Goal: Transaction & Acquisition: Download file/media

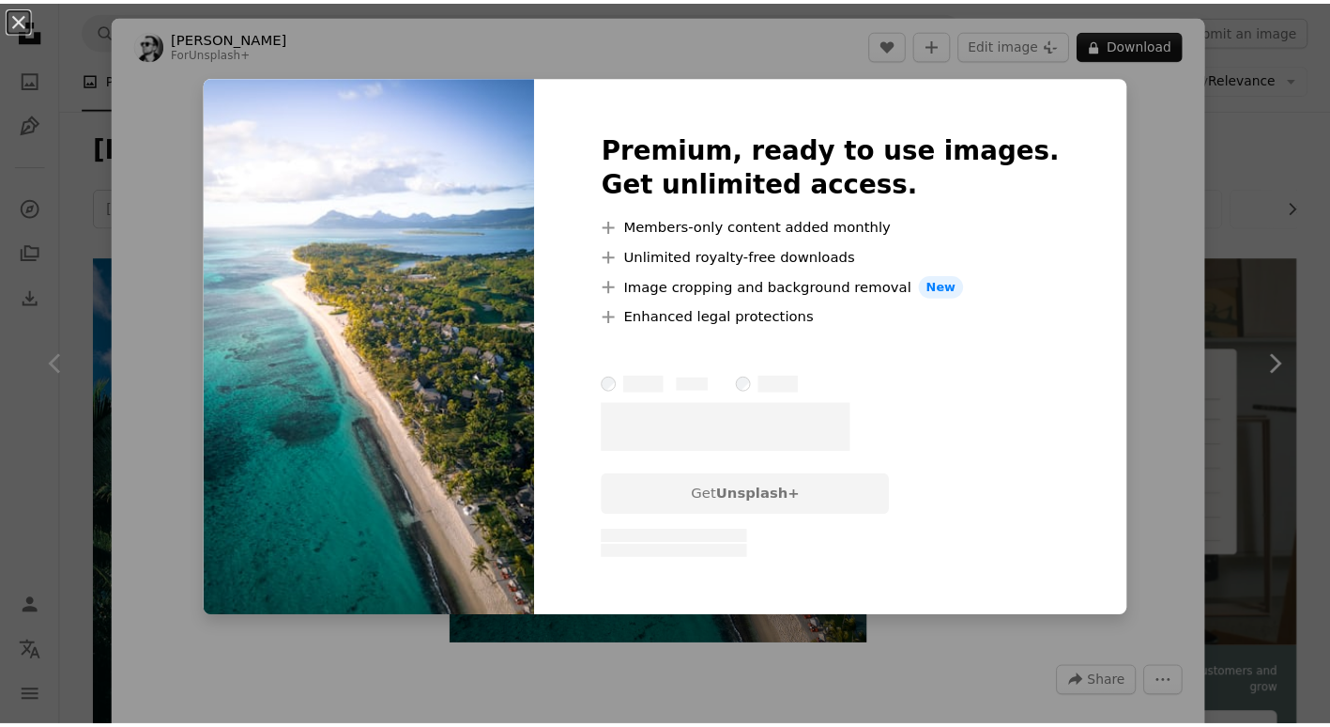
scroll to position [3942, 0]
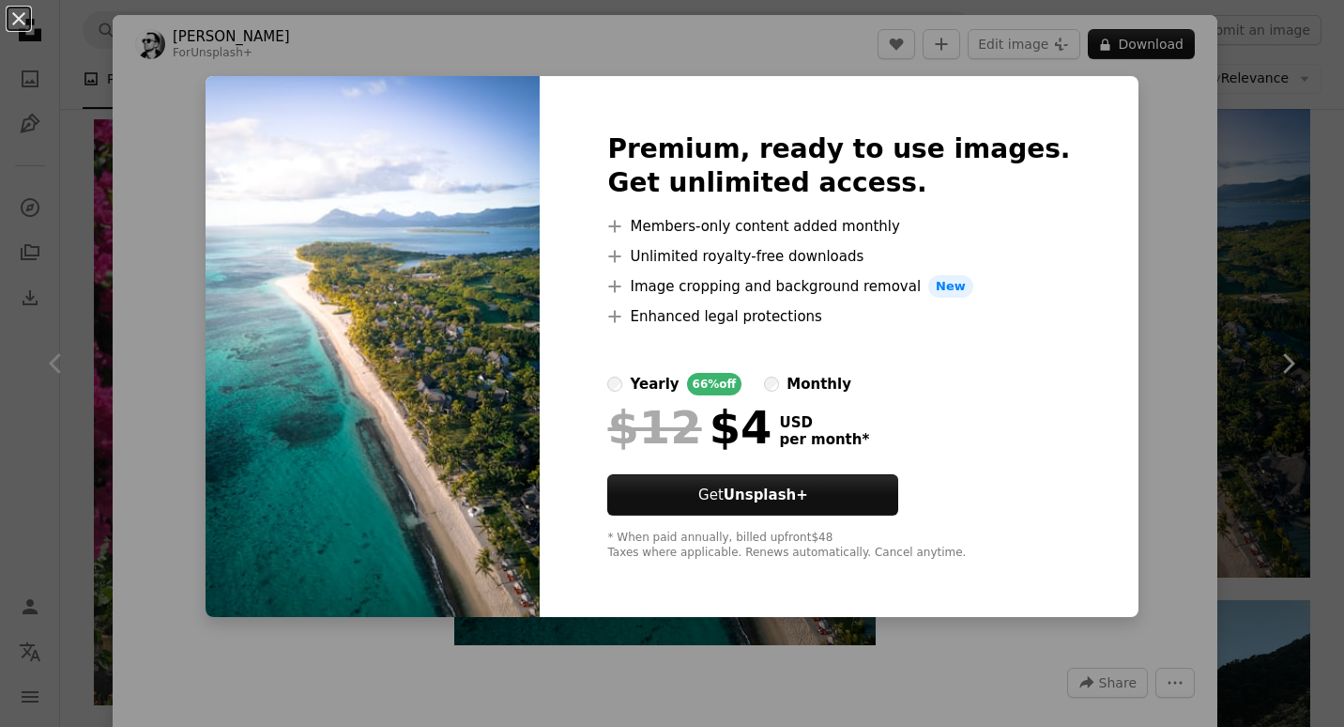
click at [1085, 326] on div "Premium, ready to use images. Get unlimited access. A plus sign Members-only co…" at bounding box center [839, 346] width 598 height 541
click at [1211, 332] on div "An X shape Premium, ready to use images. Get unlimited access. A plus sign Memb…" at bounding box center [672, 363] width 1344 height 727
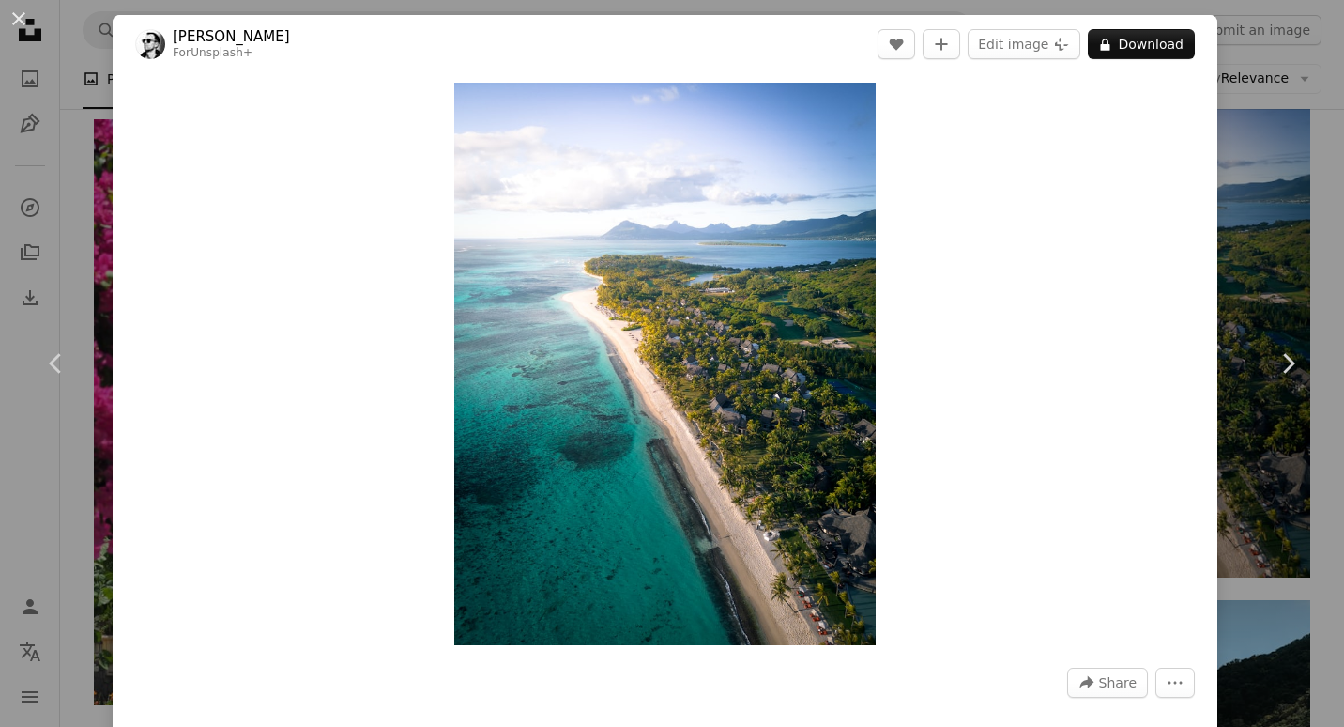
click at [1291, 156] on div "An X shape Chevron left Chevron right [PERSON_NAME] For Unsplash+ A heart A plu…" at bounding box center [672, 363] width 1344 height 727
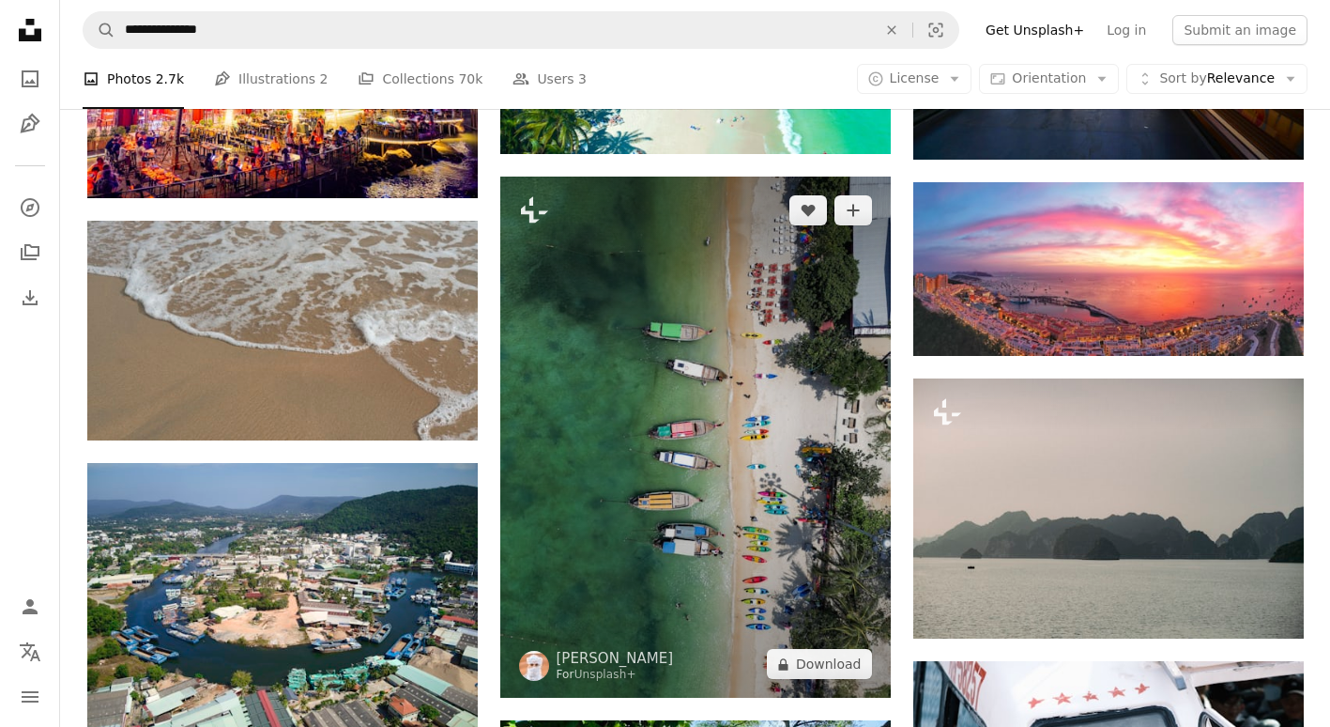
scroll to position [12672, 0]
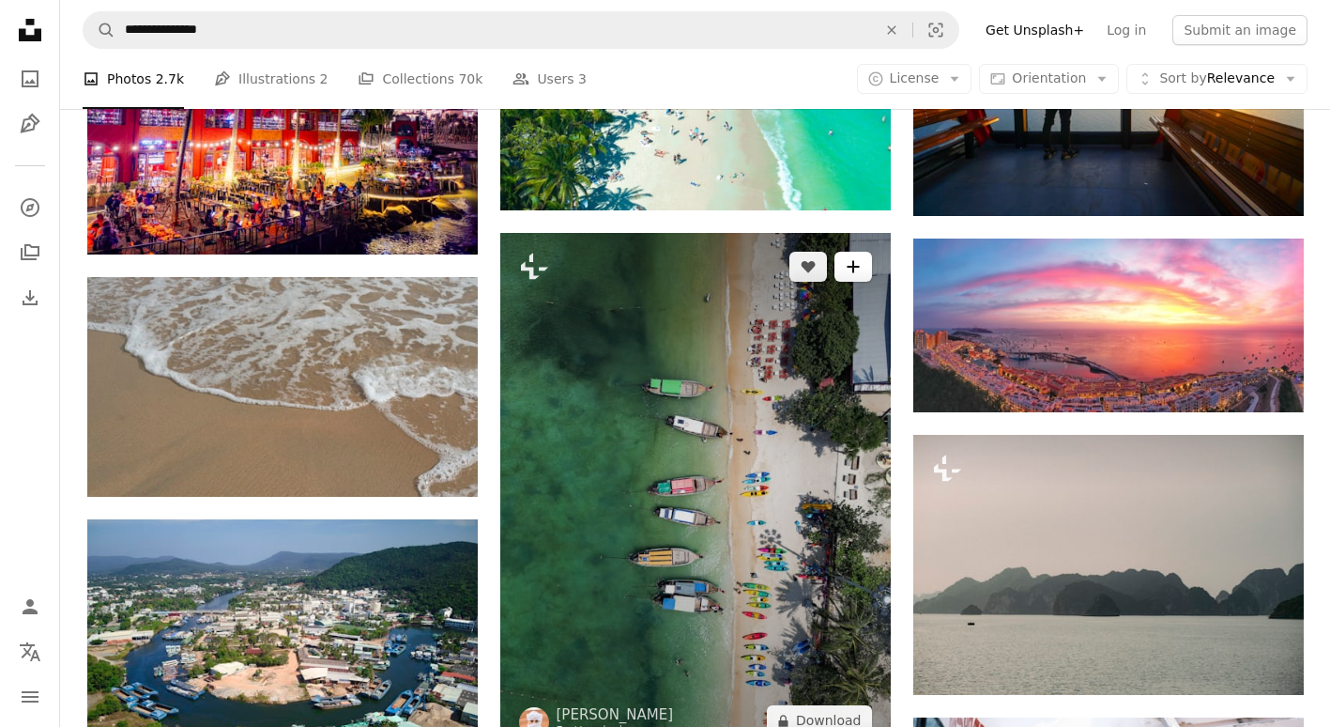
click at [850, 274] on icon "A plus sign" at bounding box center [853, 266] width 15 height 15
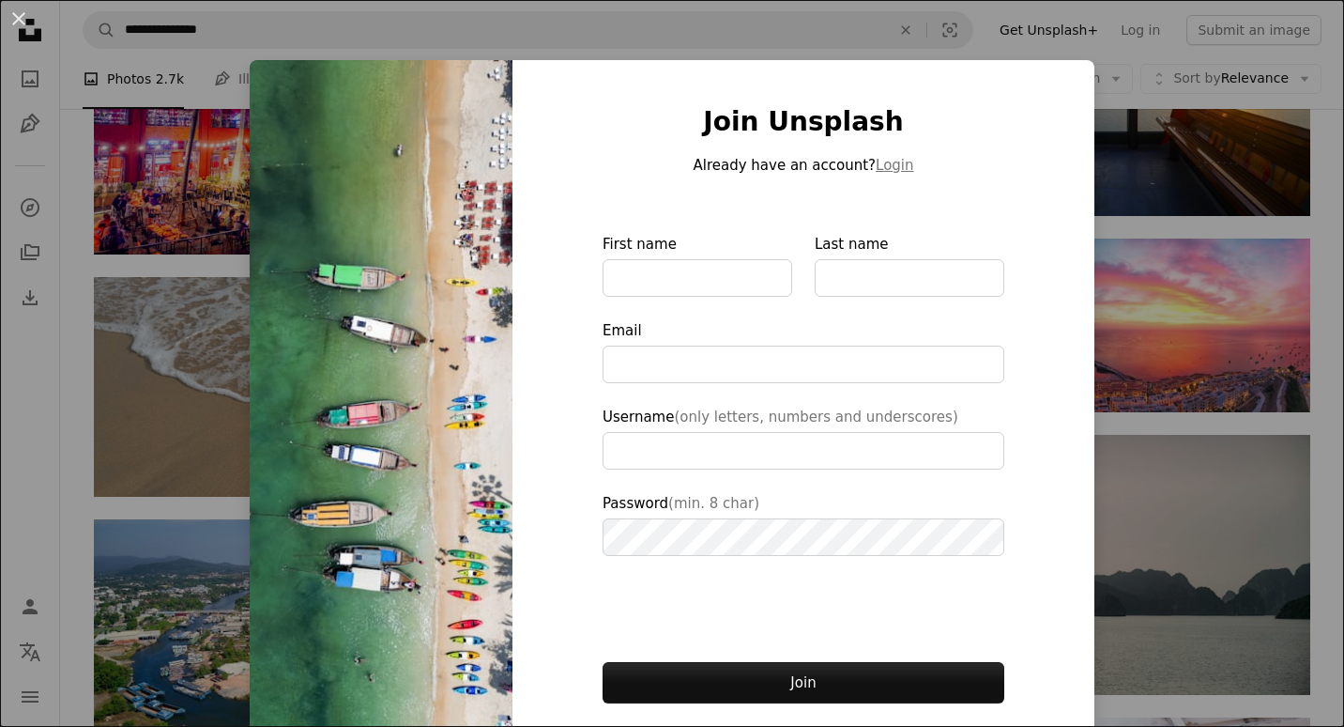
click at [1118, 140] on div "An X shape Join Unsplash Already have an account? Login First name Last name Em…" at bounding box center [672, 363] width 1344 height 727
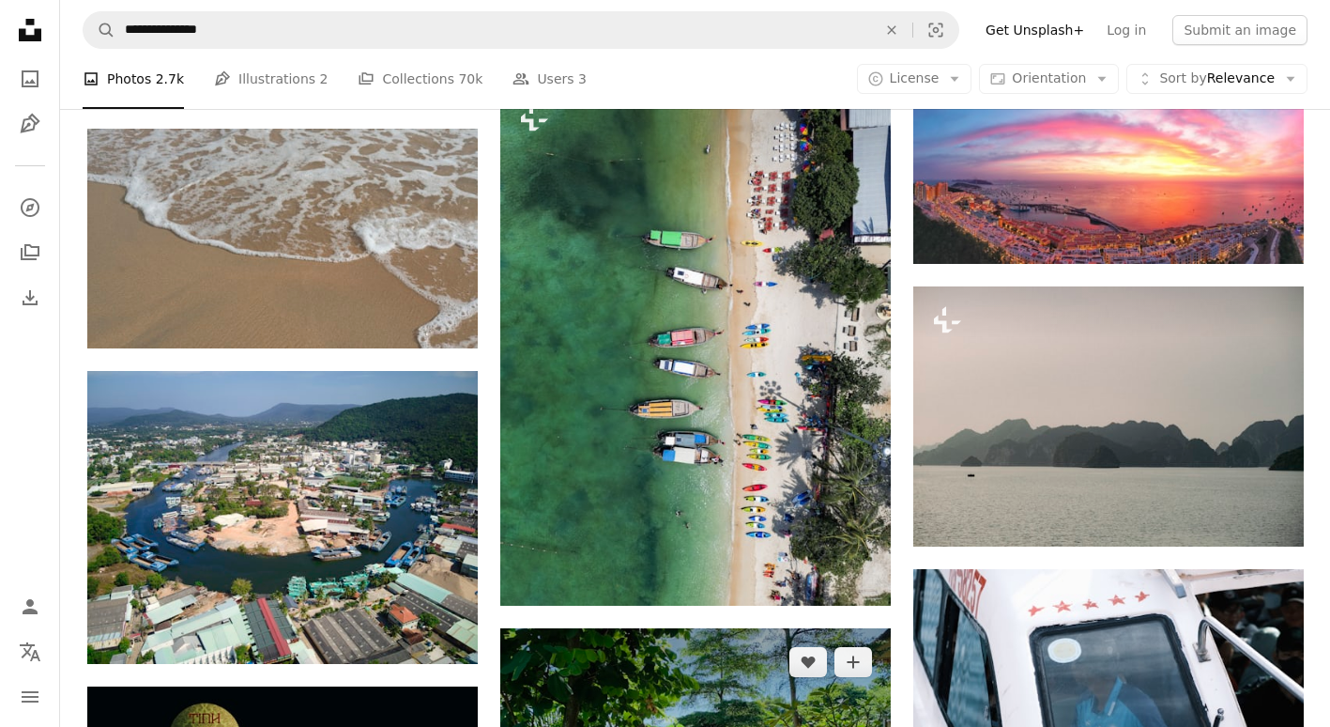
scroll to position [12953, 0]
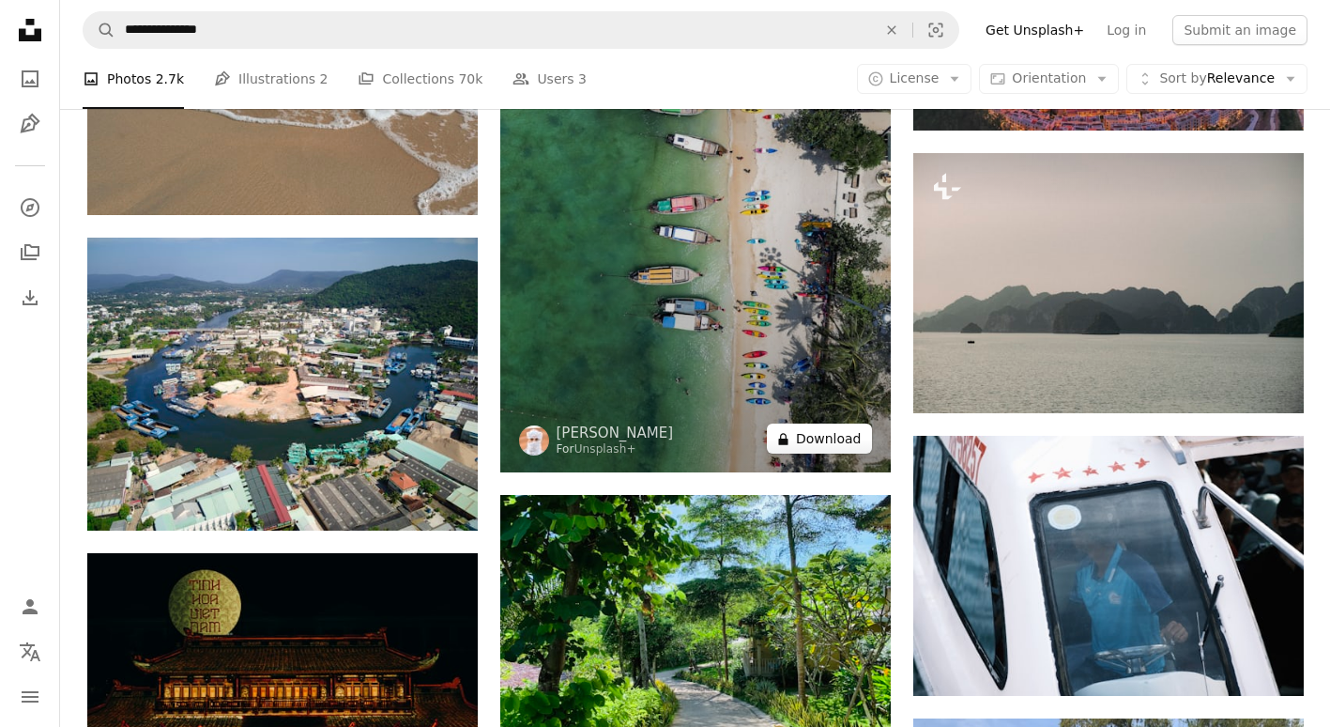
click at [843, 428] on button "A lock Download" at bounding box center [819, 438] width 105 height 30
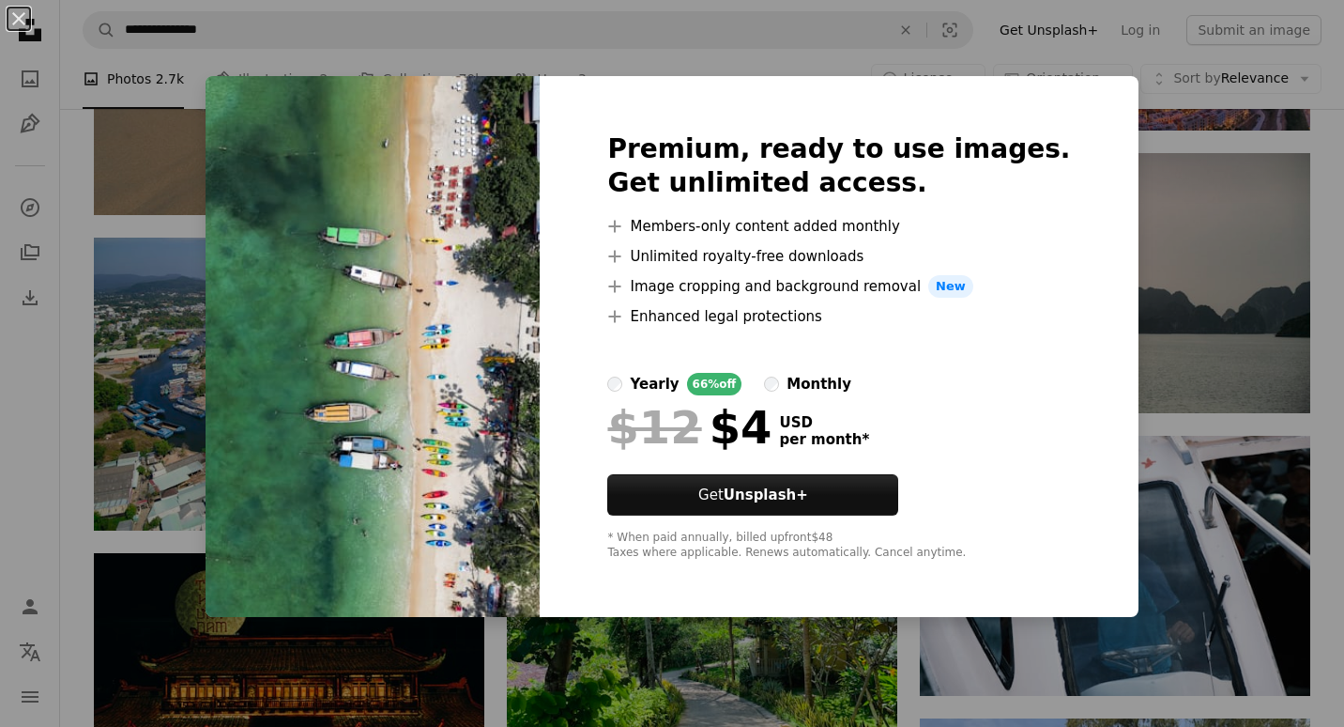
click at [1235, 89] on div "An X shape Premium, ready to use images. Get unlimited access. A plus sign Memb…" at bounding box center [672, 363] width 1344 height 727
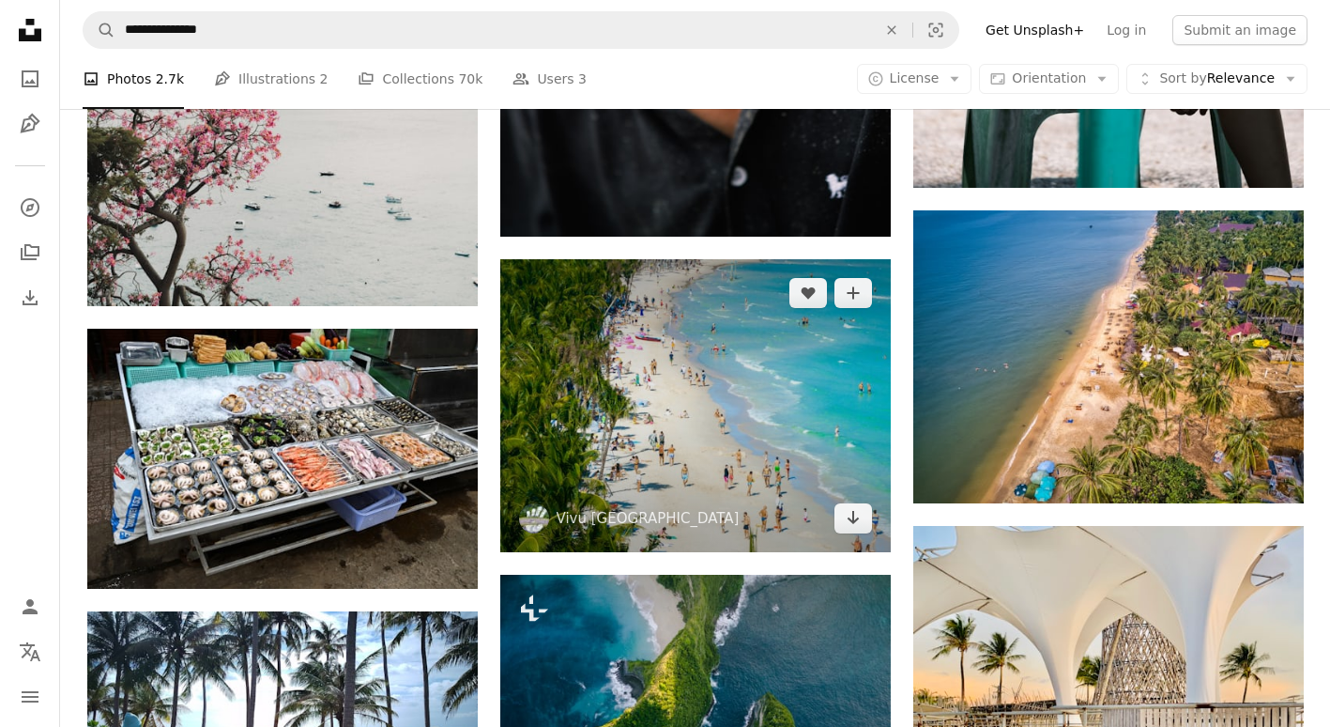
scroll to position [18867, 0]
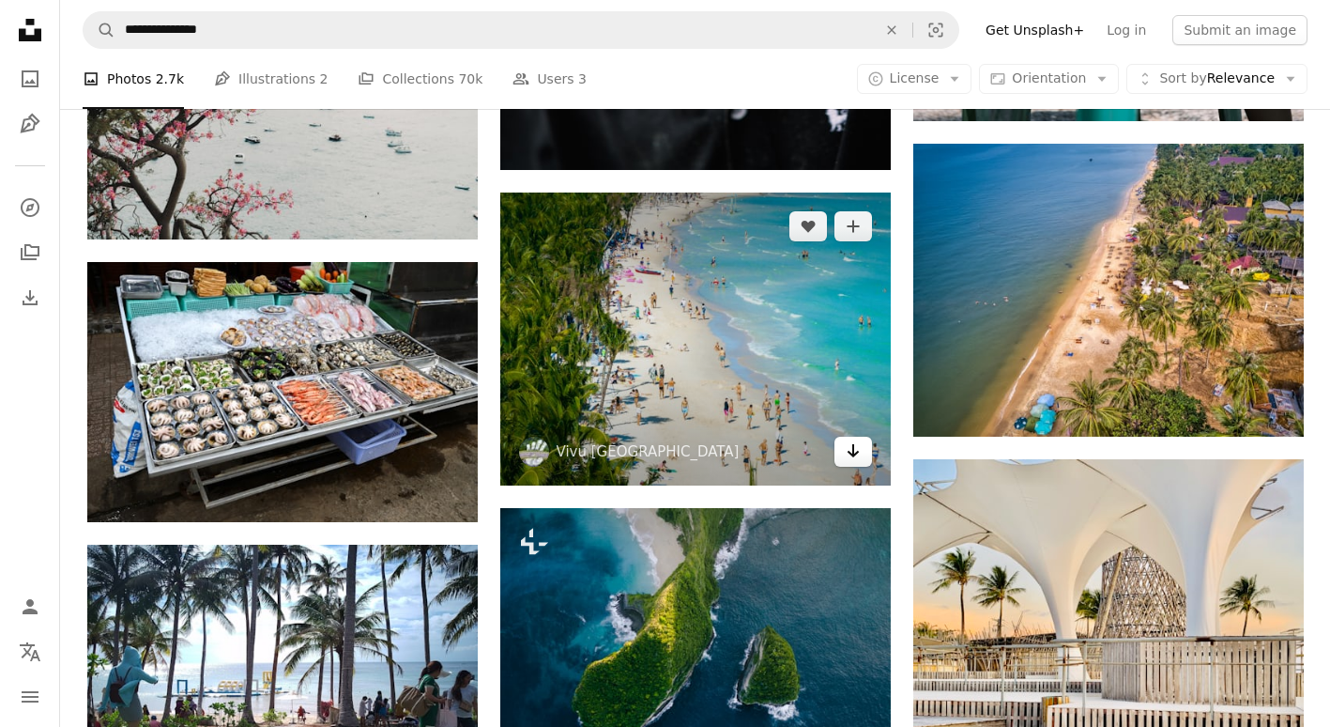
click at [837, 452] on link "Arrow pointing down" at bounding box center [853, 451] width 38 height 30
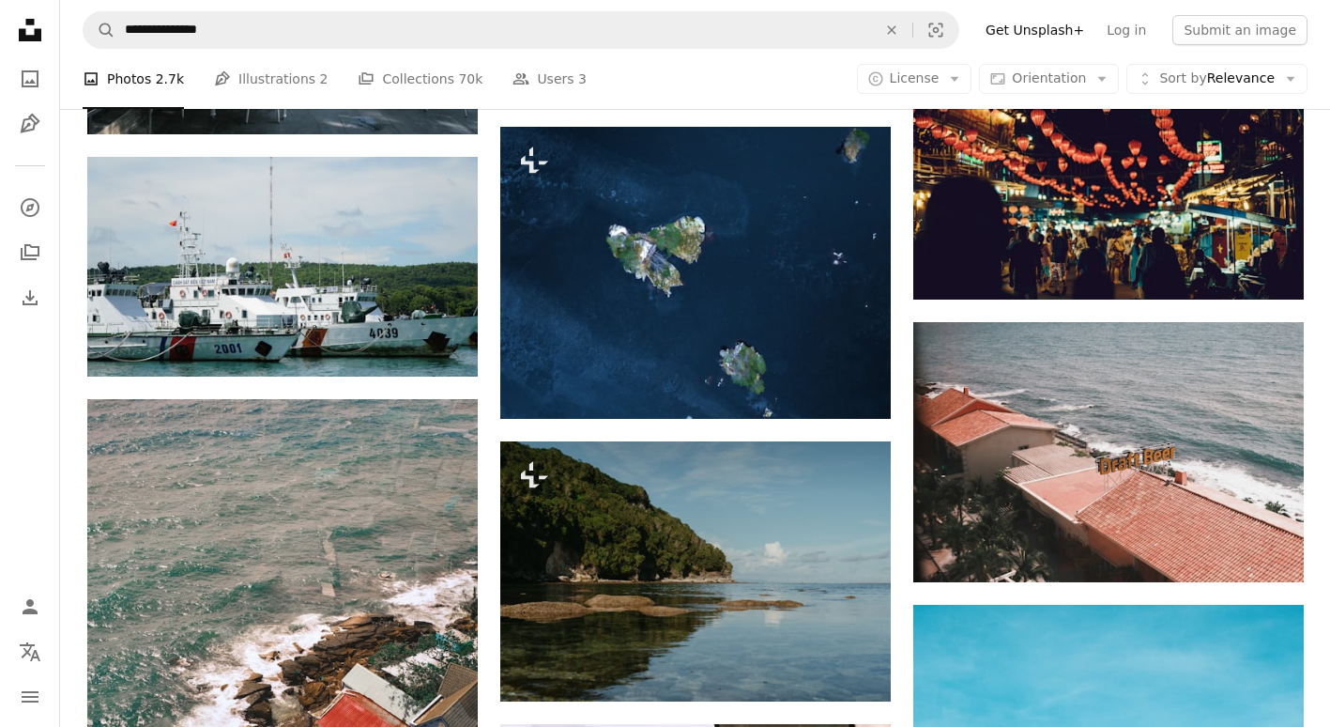
scroll to position [25062, 0]
